Goal: Task Accomplishment & Management: Complete application form

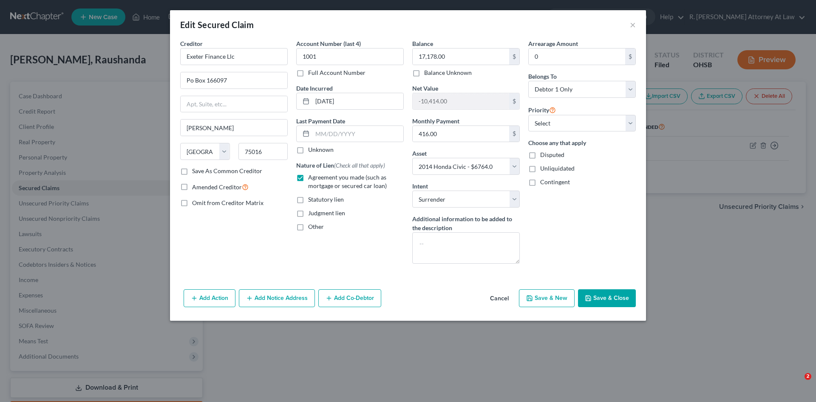
select select "45"
select select "12"
select select "0"
click at [634, 23] on button "×" at bounding box center [633, 25] width 6 height 10
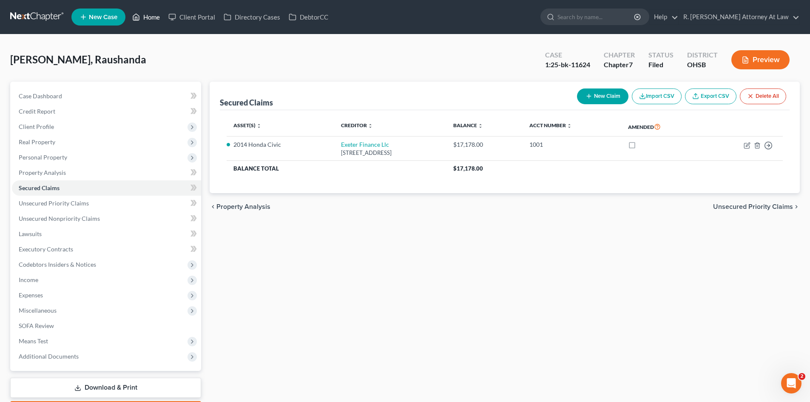
click at [154, 20] on link "Home" at bounding box center [146, 16] width 36 height 15
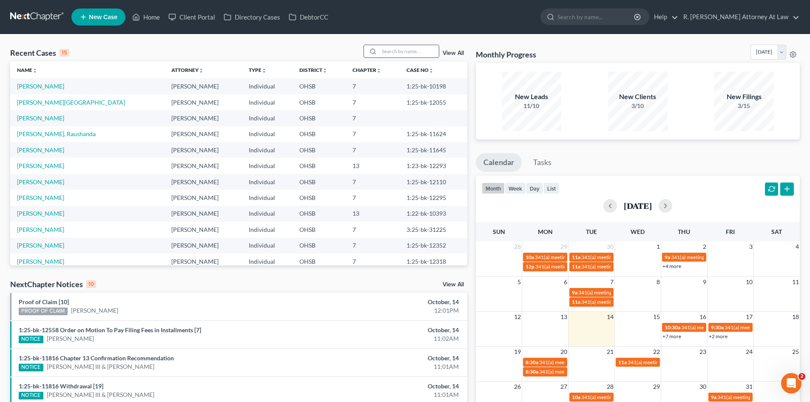
click at [391, 49] on input "search" at bounding box center [409, 51] width 60 height 12
type input "price"
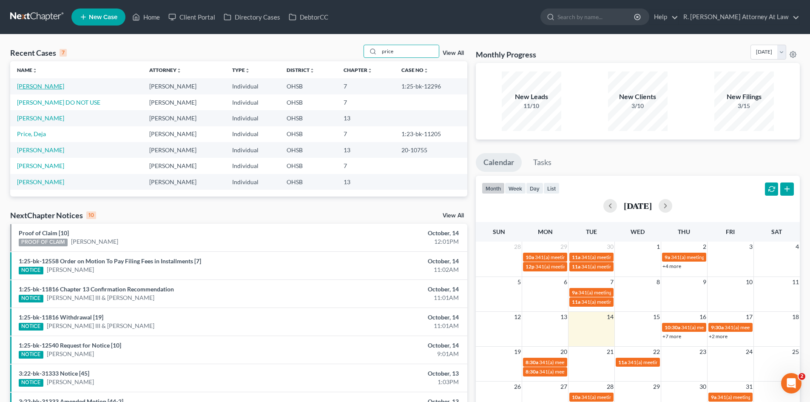
click at [37, 84] on link "[PERSON_NAME]" at bounding box center [40, 85] width 47 height 7
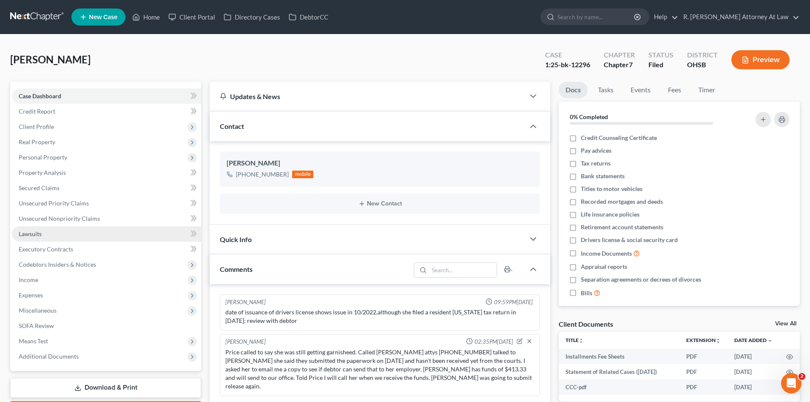
click at [32, 237] on link "Lawsuits" at bounding box center [106, 233] width 189 height 15
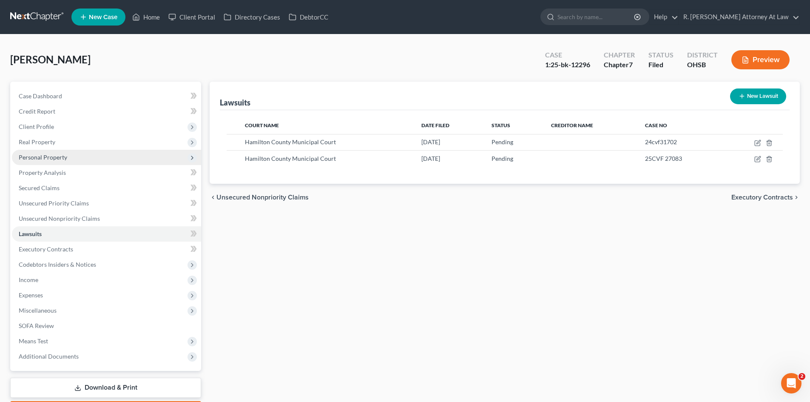
click at [41, 159] on span "Personal Property" at bounding box center [43, 156] width 48 height 7
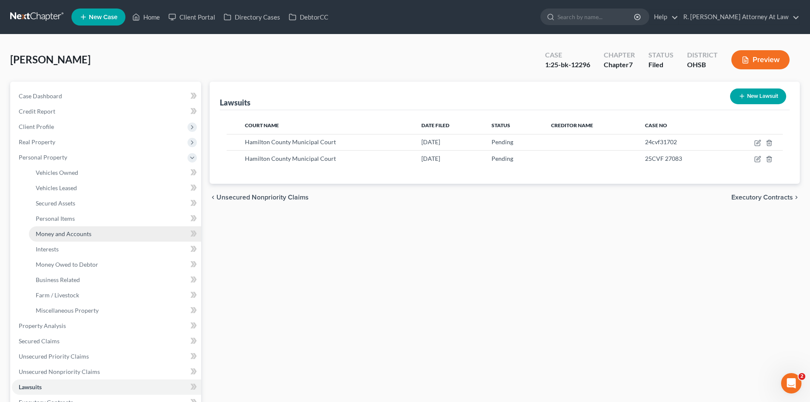
click at [76, 233] on span "Money and Accounts" at bounding box center [64, 233] width 56 height 7
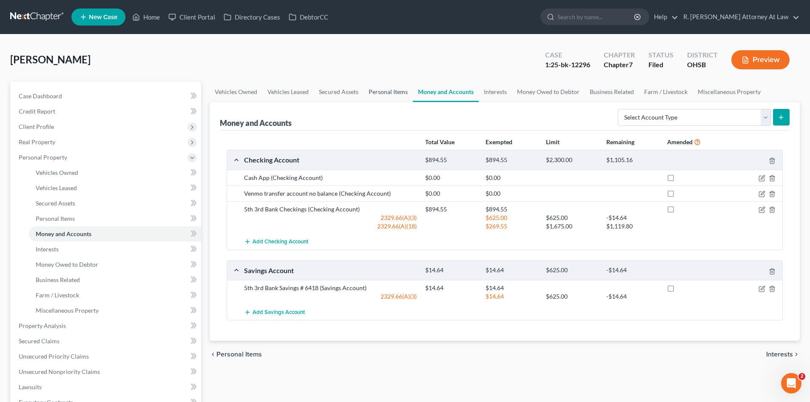
click at [396, 89] on link "Personal Items" at bounding box center [388, 92] width 49 height 20
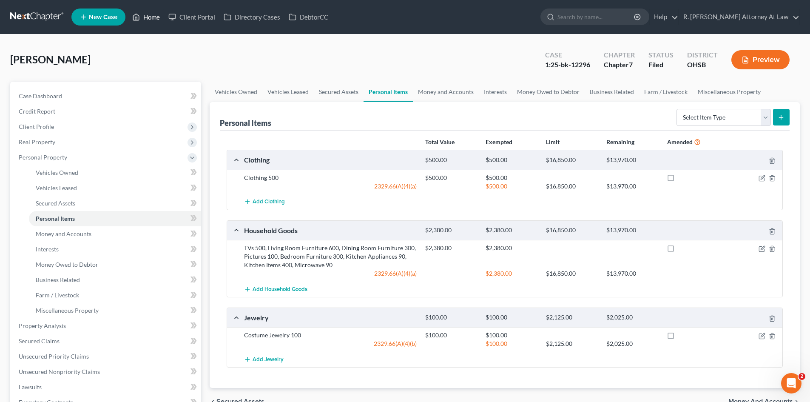
click at [139, 20] on icon at bounding box center [137, 17] width 6 height 6
